Goal: Register for event/course

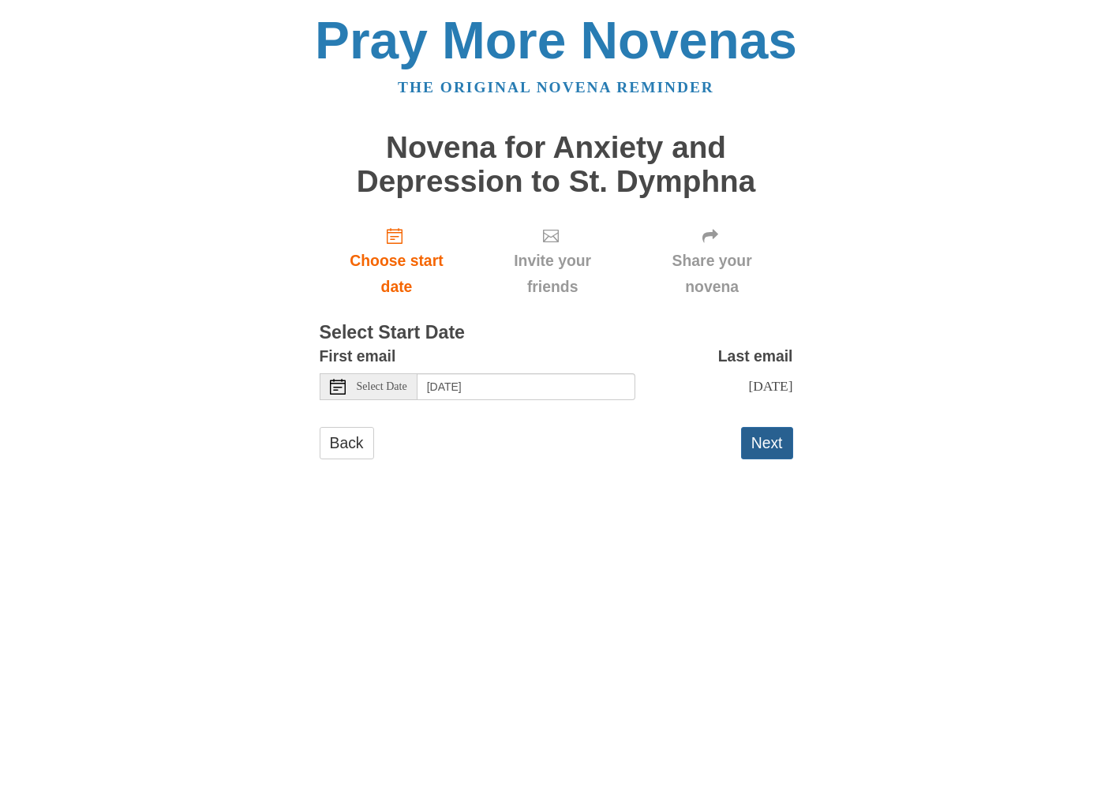
click at [751, 440] on button "Next" at bounding box center [767, 443] width 52 height 32
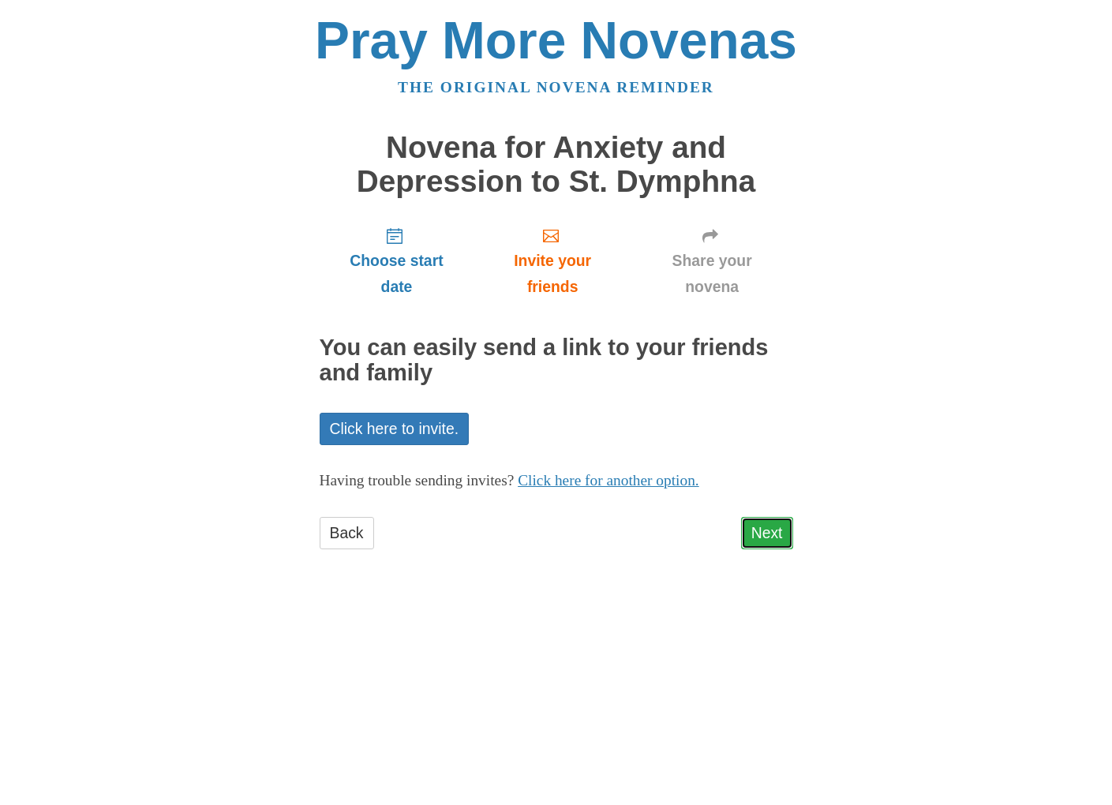
click at [774, 538] on link "Next" at bounding box center [767, 533] width 52 height 32
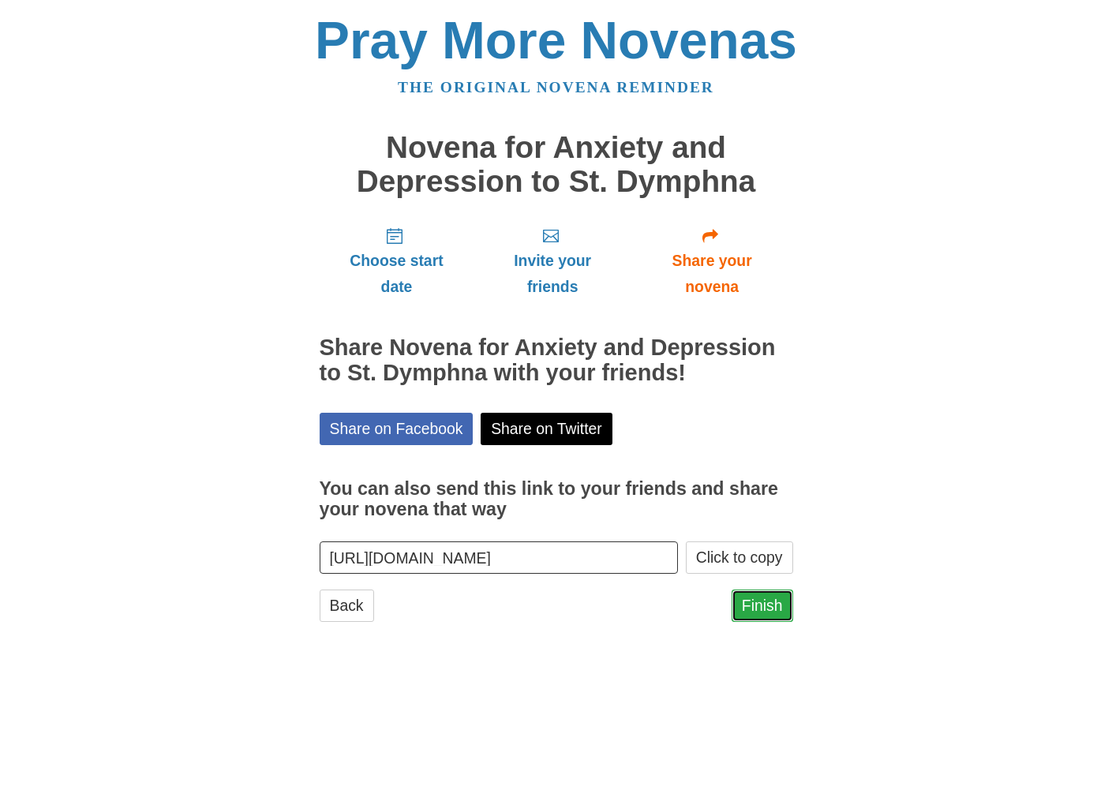
click at [770, 607] on link "Finish" at bounding box center [763, 606] width 62 height 32
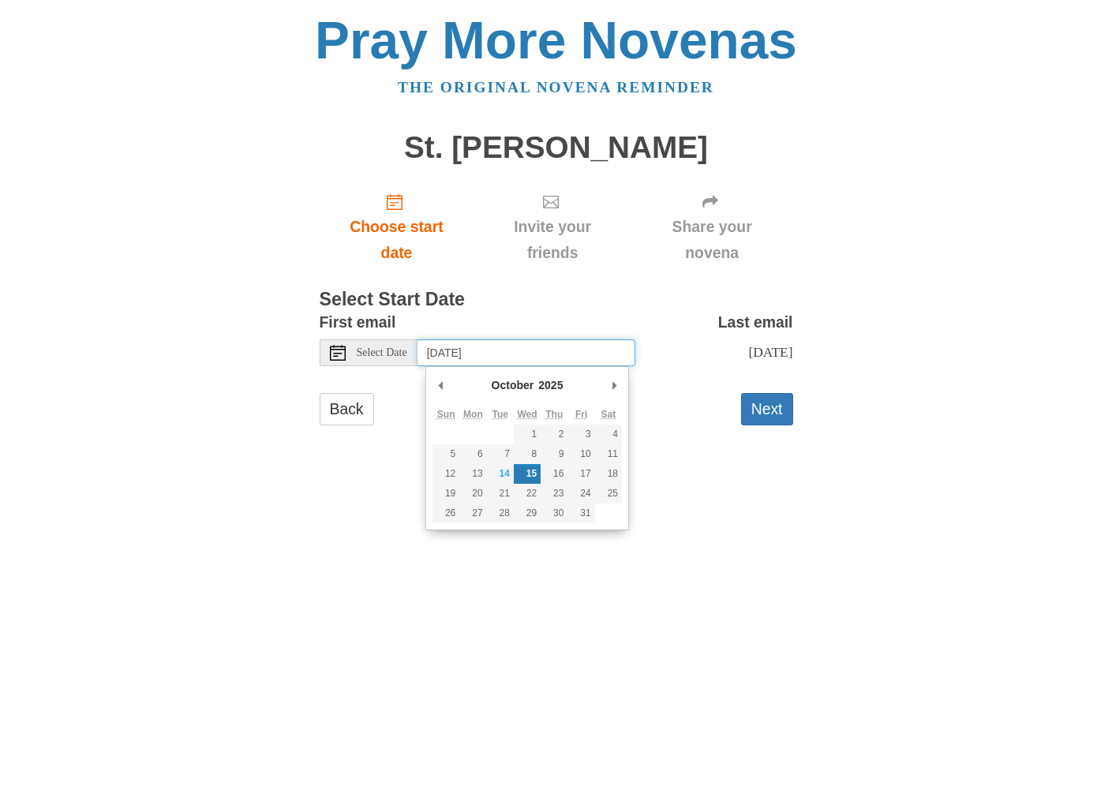
click at [574, 358] on input "Wednesday, October 15th" at bounding box center [527, 352] width 218 height 27
click at [548, 357] on input "Friday, October 17th" at bounding box center [527, 352] width 218 height 27
click at [721, 471] on html "Pray More Novenas The original novena reminder St. Stephen Novena Choose start …" at bounding box center [556, 235] width 1112 height 471
click at [547, 356] on input "Friday, October 17th" at bounding box center [527, 352] width 218 height 27
type input "Thursday, October 16th"
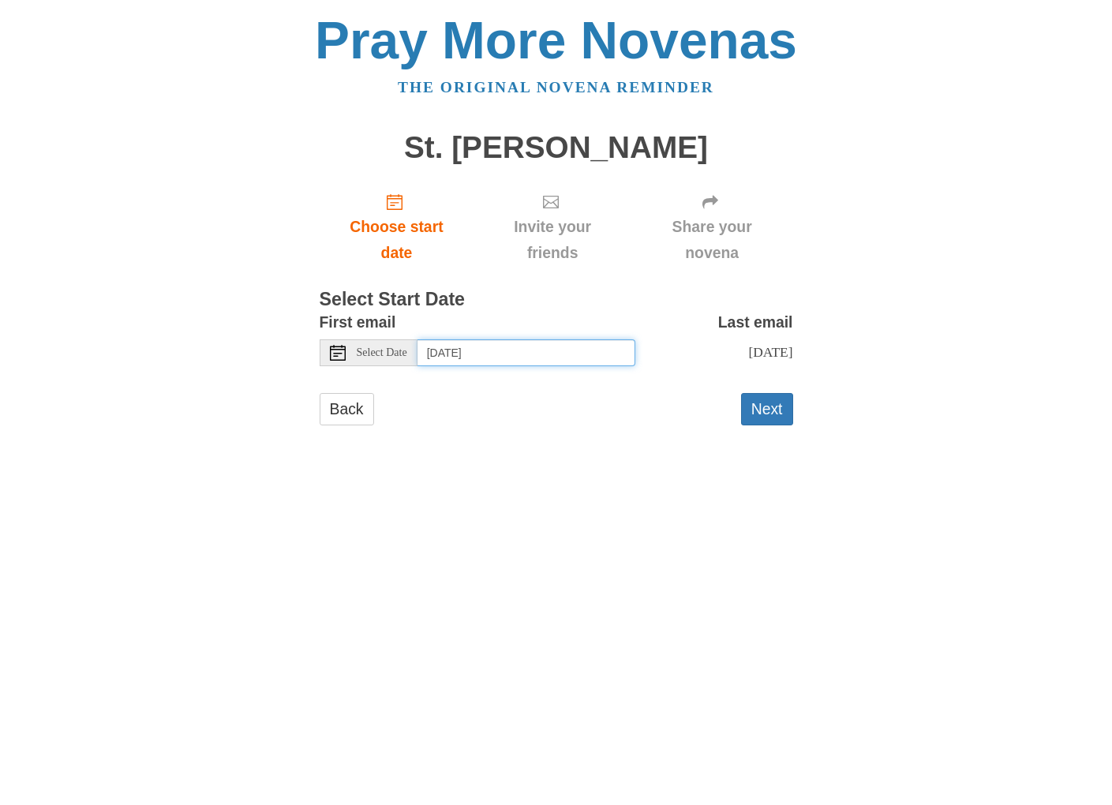
click at [601, 350] on input "Thursday, October 16th" at bounding box center [527, 352] width 218 height 27
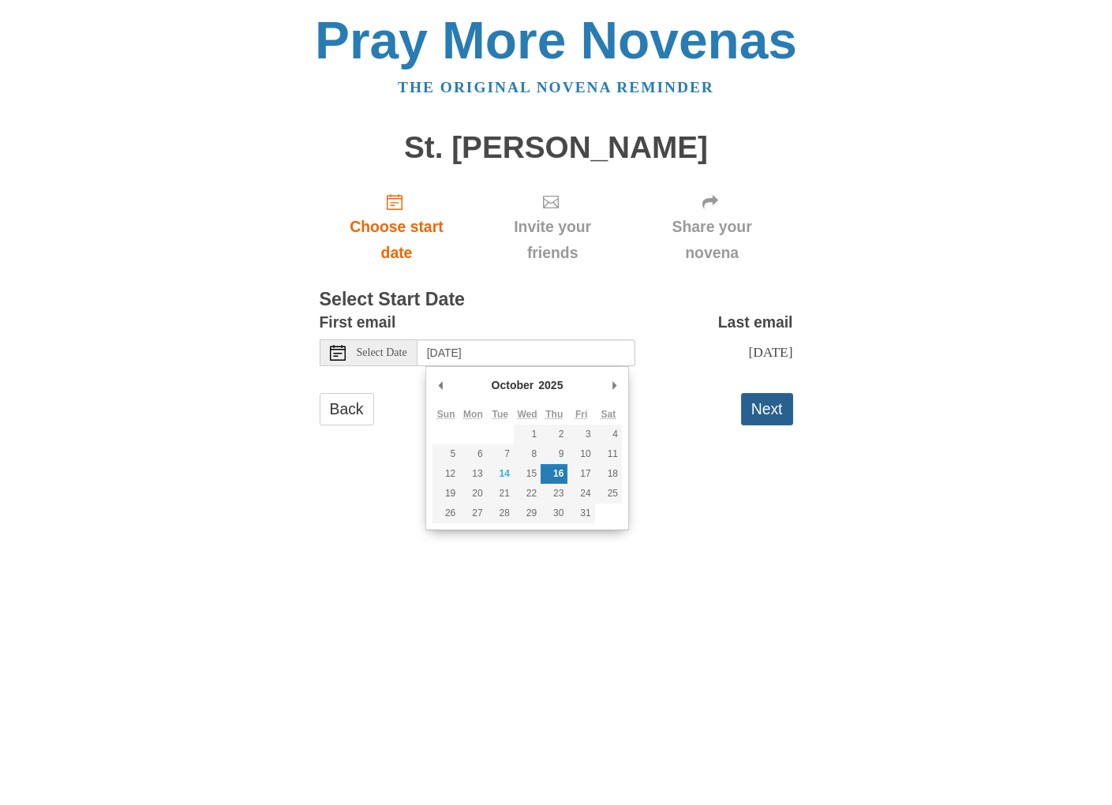
click at [785, 410] on button "Next" at bounding box center [767, 409] width 52 height 32
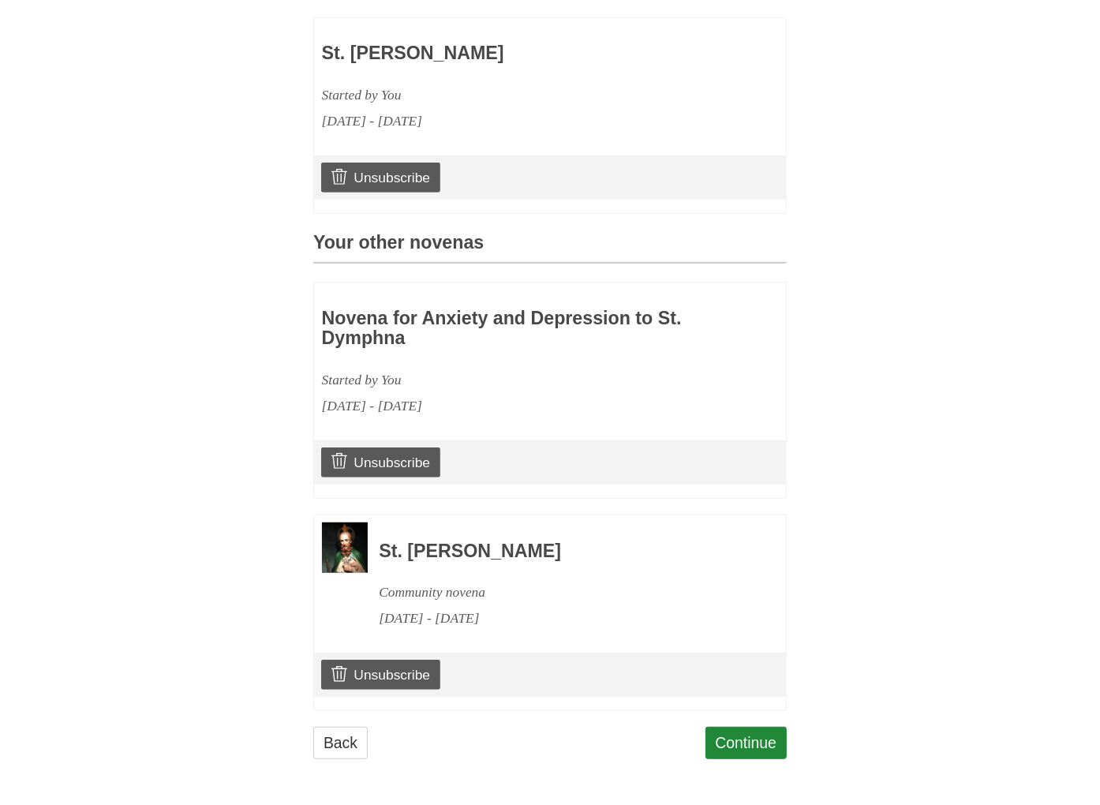
scroll to position [495, 0]
click at [770, 742] on link "Continue" at bounding box center [747, 743] width 82 height 32
